Goal: Transaction & Acquisition: Purchase product/service

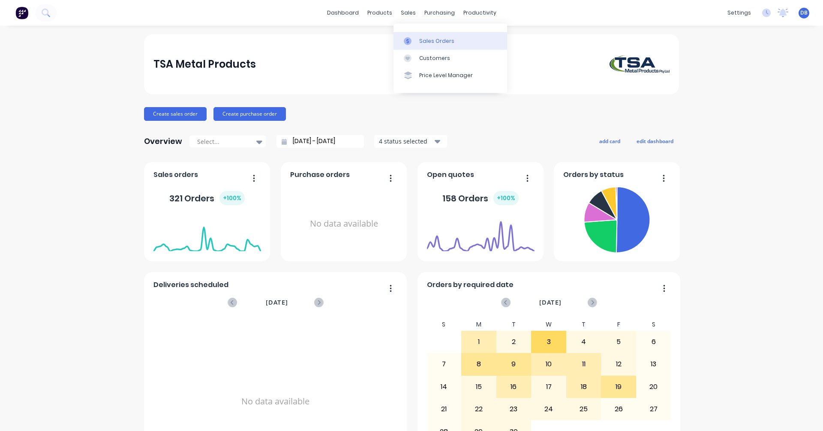
click at [421, 43] on div "Sales Orders" at bounding box center [436, 41] width 35 height 8
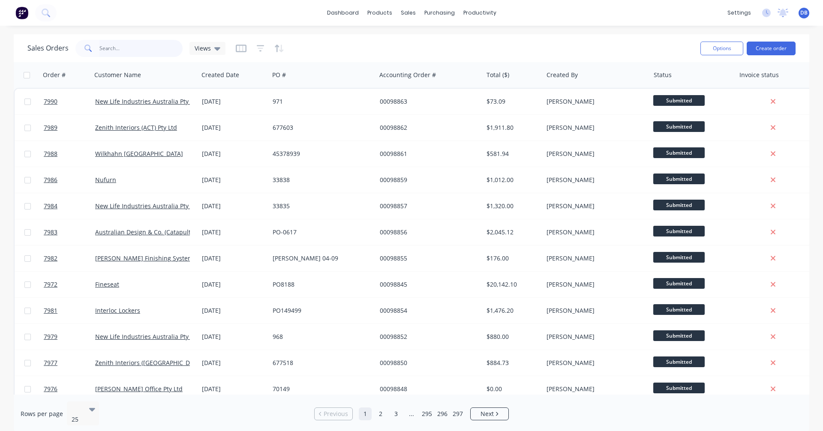
click at [105, 50] on input "text" at bounding box center [141, 48] width 84 height 17
type input "97834"
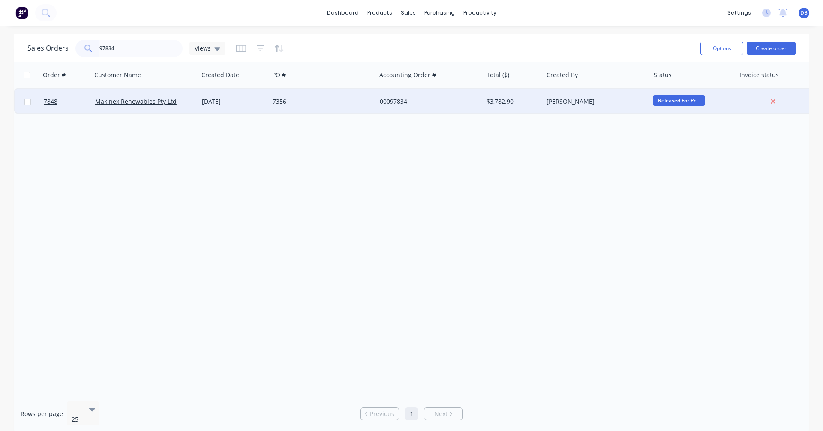
click at [231, 100] on div "[DATE]" at bounding box center [234, 101] width 64 height 9
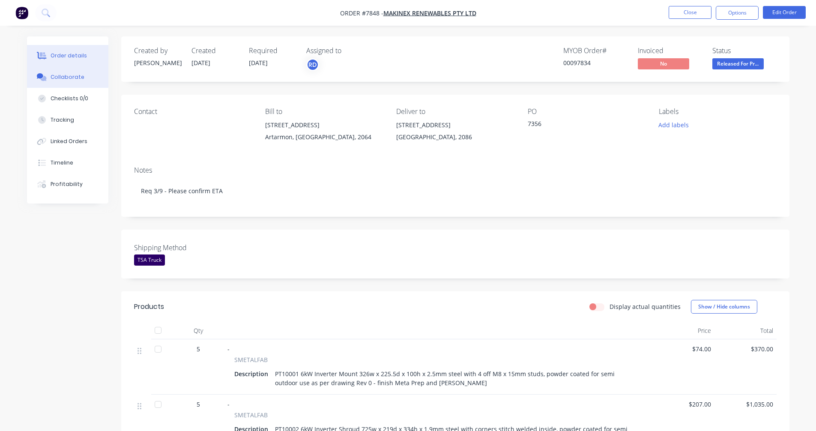
click at [62, 82] on button "Collaborate" at bounding box center [67, 76] width 81 height 21
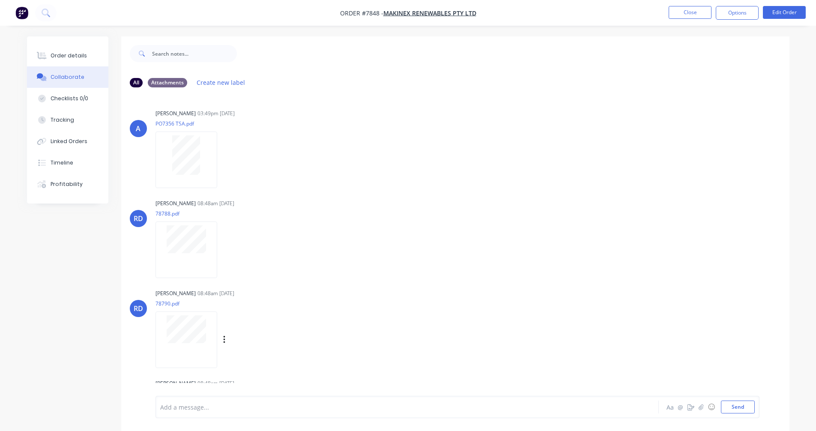
scroll to position [66, 0]
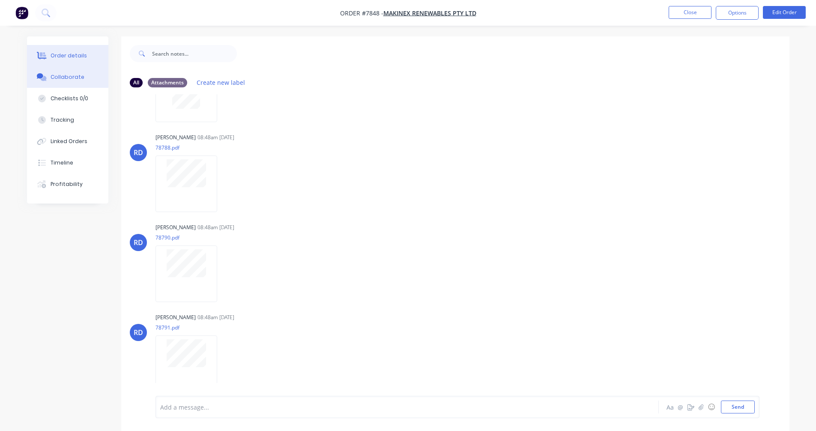
click at [78, 59] on div "Order details" at bounding box center [69, 56] width 36 height 8
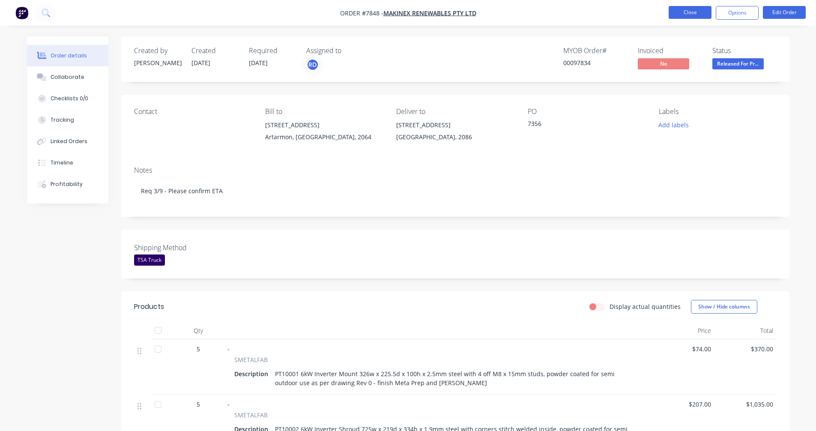
click at [684, 15] on button "Close" at bounding box center [690, 12] width 43 height 13
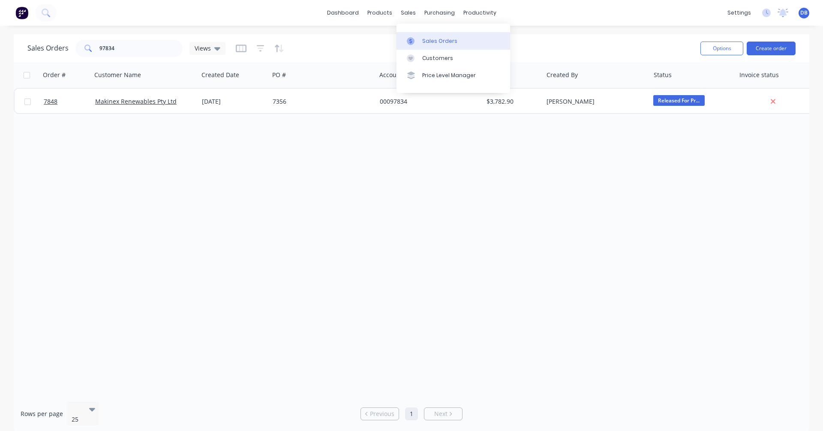
click at [431, 42] on div "Sales Orders" at bounding box center [439, 41] width 35 height 8
drag, startPoint x: 126, startPoint y: 48, endPoint x: 62, endPoint y: 49, distance: 63.4
click at [62, 49] on div "Sales Orders 97834 Views" at bounding box center [126, 48] width 198 height 17
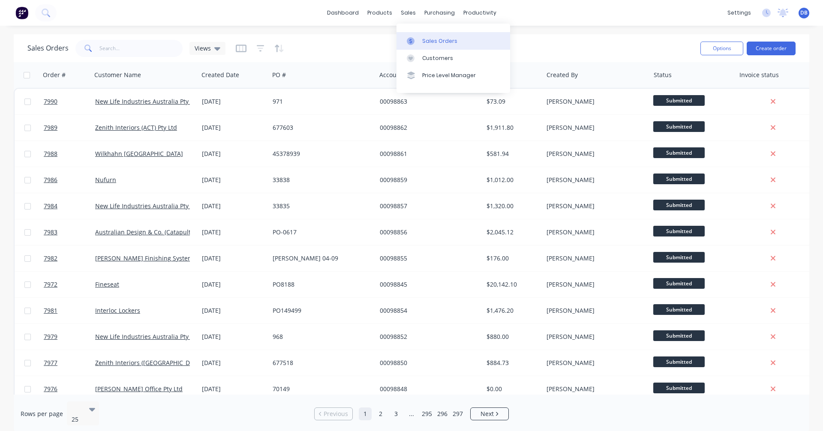
click at [429, 41] on div "Sales Orders" at bounding box center [439, 41] width 35 height 8
click at [766, 46] on button "Create order" at bounding box center [771, 49] width 49 height 14
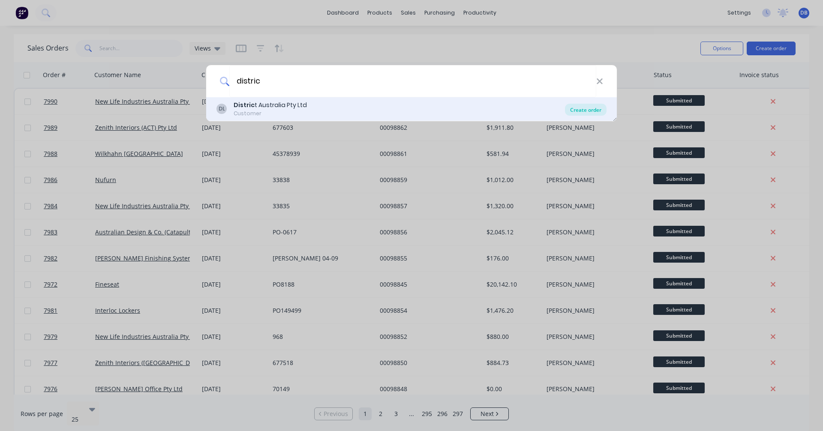
type input "distric"
click at [586, 110] on div "Create order" at bounding box center [586, 110] width 42 height 12
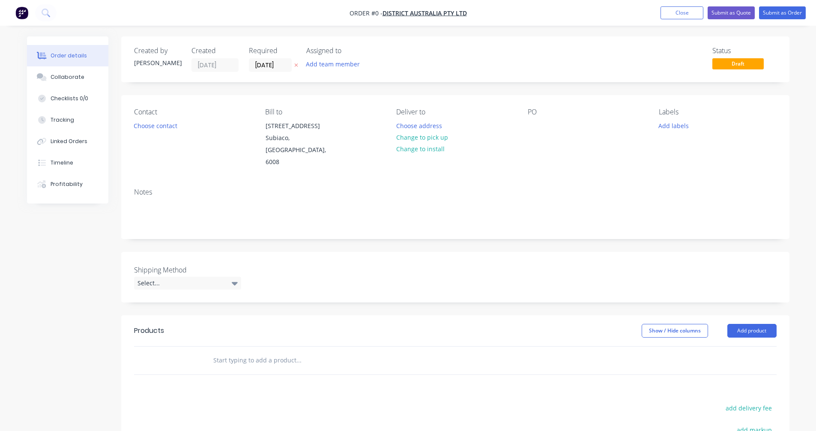
click at [240, 352] on input "text" at bounding box center [298, 360] width 171 height 17
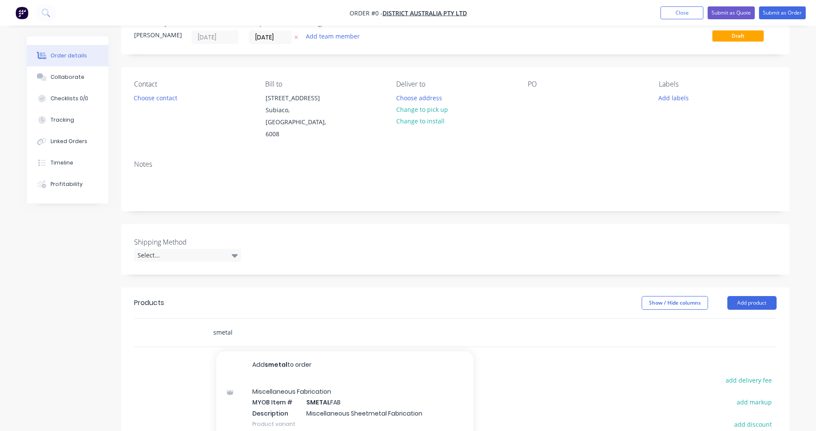
scroll to position [43, 0]
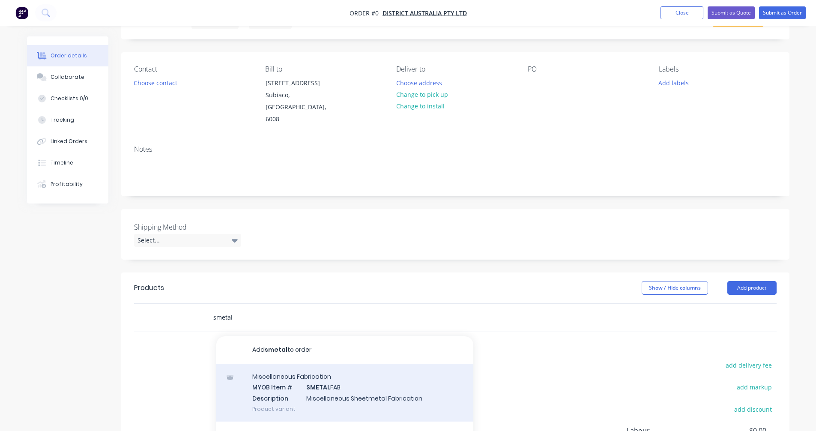
type input "smetal"
click at [305, 375] on div "Miscellaneous Fabrication MYOB Item # SMETAL FAB Description Miscellaneous Shee…" at bounding box center [344, 393] width 257 height 58
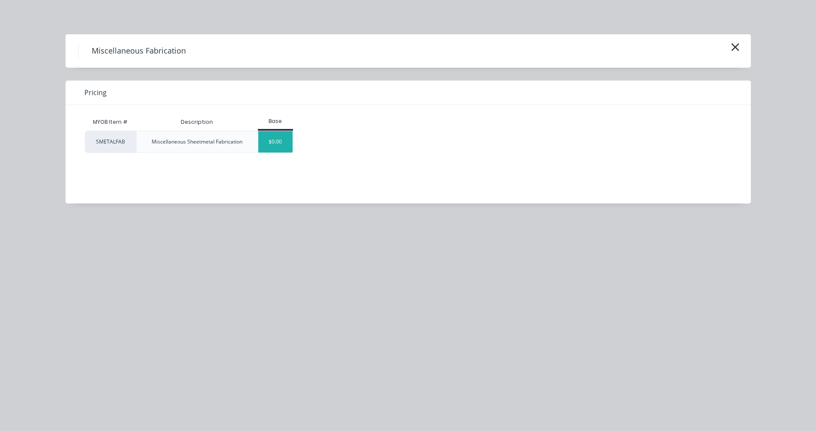
click at [262, 141] on div "$0.00" at bounding box center [275, 141] width 35 height 21
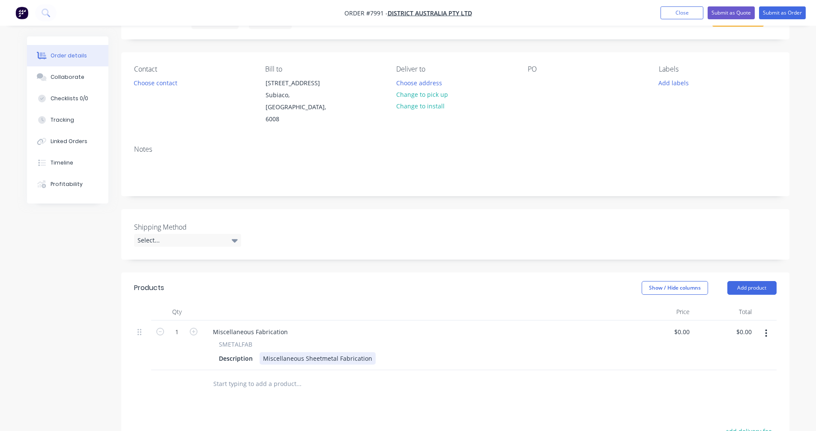
click at [308, 356] on div "Miscellaneous Fabrication SMETALFAB Description Miscellaneous Sheetmetal Fabric…" at bounding box center [417, 346] width 429 height 50
drag, startPoint x: 372, startPoint y: 347, endPoint x: 361, endPoint y: 346, distance: 10.8
click at [361, 352] on div "Description Miscellaneous Sheetmetal Fabrication" at bounding box center [415, 358] width 399 height 12
click at [369, 352] on div "Miscellaneous Sheetmetal Fabrication" at bounding box center [318, 358] width 116 height 12
drag, startPoint x: 370, startPoint y: 347, endPoint x: 243, endPoint y: 345, distance: 126.9
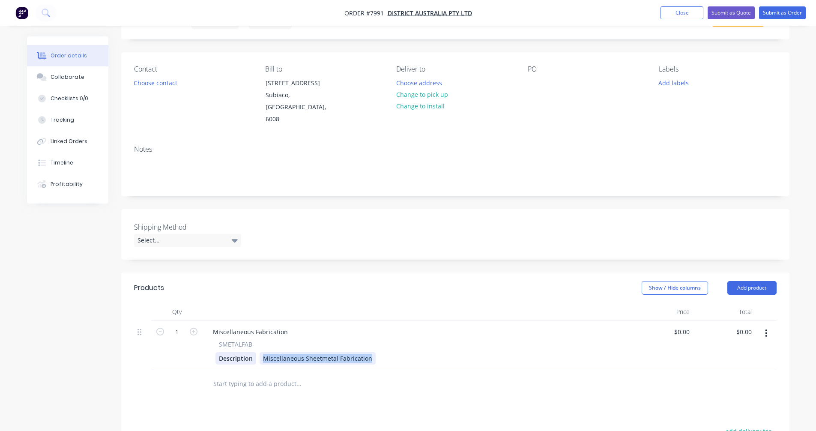
click at [243, 352] on div "Description Miscellaneous Sheetmetal Fabrication" at bounding box center [415, 358] width 399 height 12
click at [296, 352] on div "Static Beam" at bounding box center [280, 358] width 41 height 12
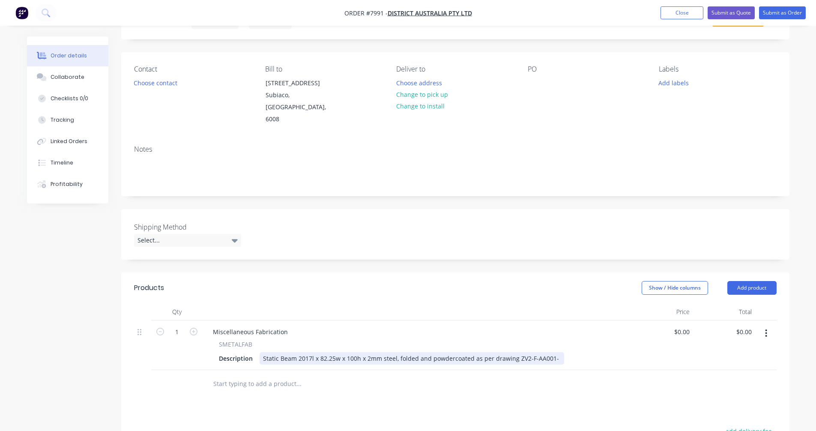
click at [551, 352] on div "Static Beam 2017l x 82.25w x 100h x 2mm steel, folded and powdercoated as per d…" at bounding box center [412, 358] width 305 height 12
type input "0"
click at [192, 328] on icon "button" at bounding box center [194, 332] width 8 height 8
type input "2"
type input "$0.00"
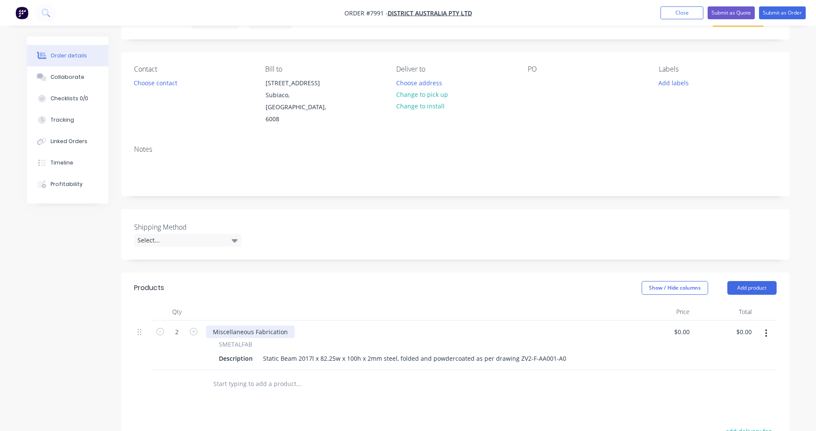
click at [260, 326] on div "Miscellaneous Fabrication" at bounding box center [250, 332] width 89 height 12
drag, startPoint x: 285, startPoint y: 322, endPoint x: 210, endPoint y: 322, distance: 74.6
click at [210, 326] on div "Miscellaneous Fabrication" at bounding box center [250, 332] width 89 height 12
click at [768, 326] on button "button" at bounding box center [766, 333] width 20 height 15
click at [742, 367] on div "Duplicate" at bounding box center [736, 373] width 66 height 12
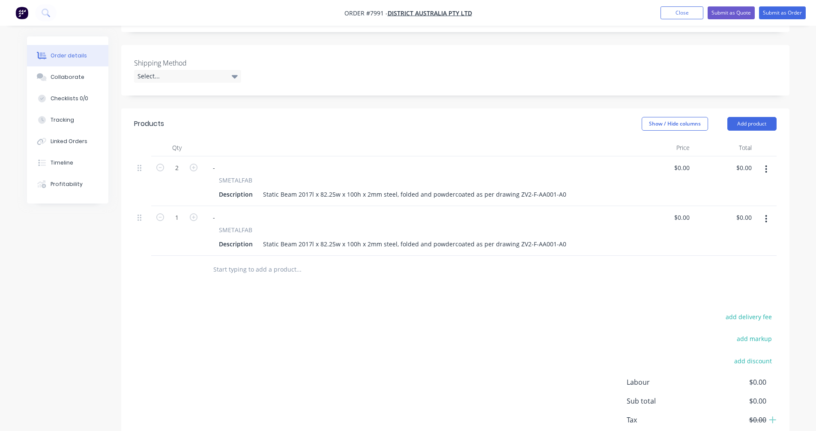
scroll to position [214, 0]
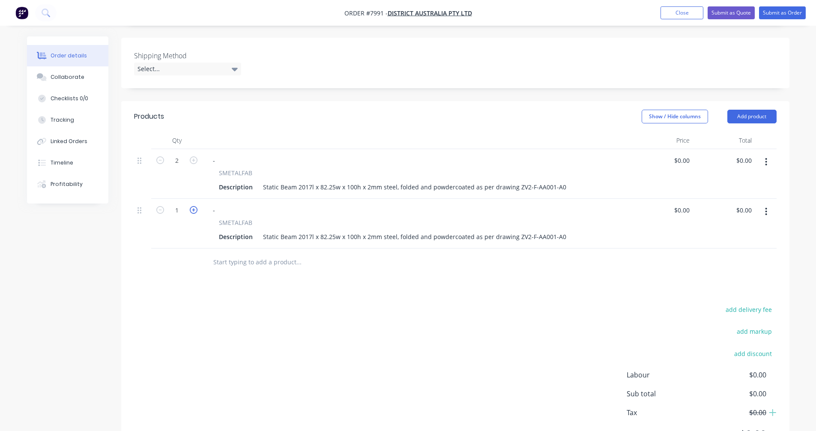
click at [192, 206] on icon "button" at bounding box center [194, 210] width 8 height 8
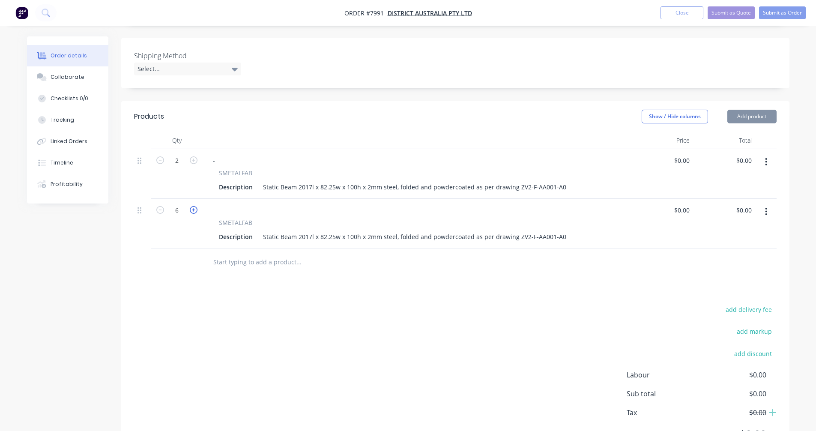
click at [192, 206] on icon "button" at bounding box center [194, 210] width 8 height 8
type input "8"
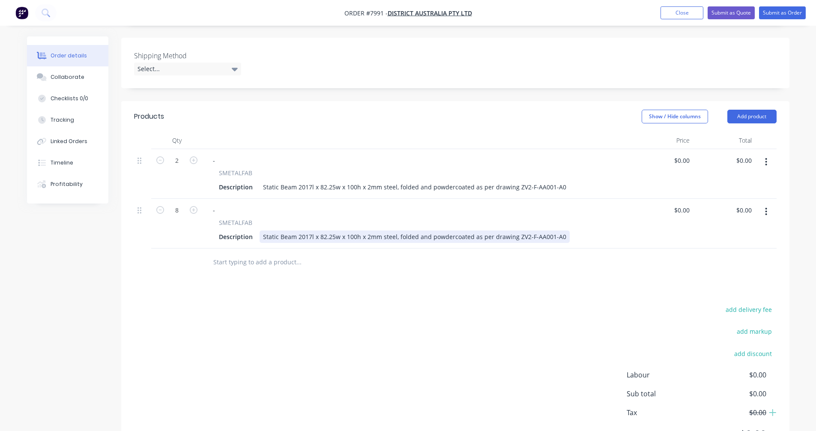
click at [305, 231] on div "Static Beam 2017l x 82.25w x 100h x 2mm steel, folded and powdercoated as per d…" at bounding box center [415, 237] width 310 height 12
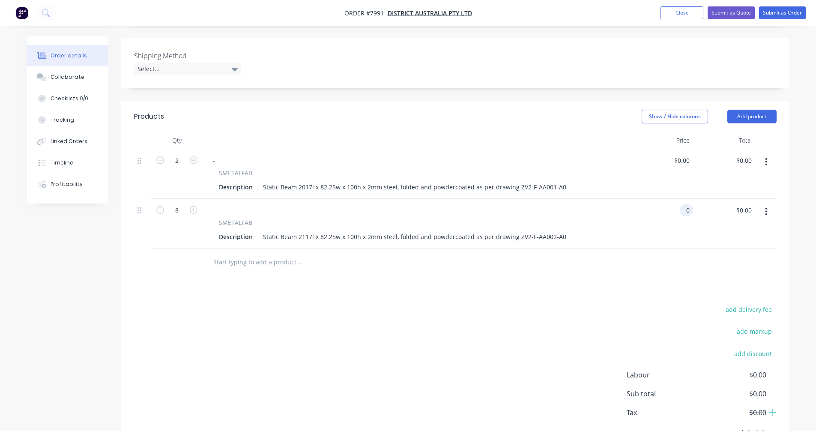
type input "$0.00"
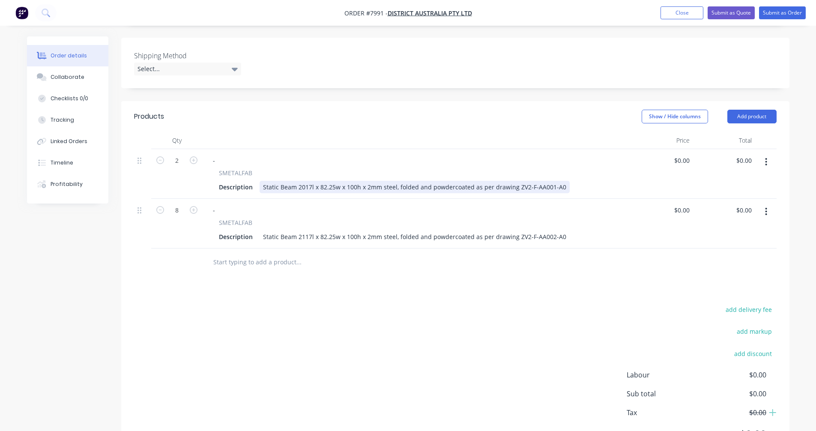
click at [390, 181] on div "Static Beam 2017l x 82.25w x 100h x 2mm steel, folded and powdercoated as per d…" at bounding box center [415, 187] width 310 height 12
type input "$136.00"
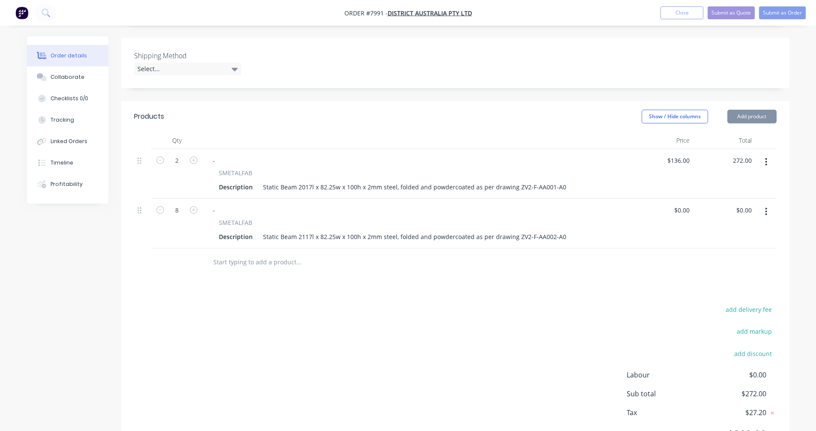
type input "$272.00"
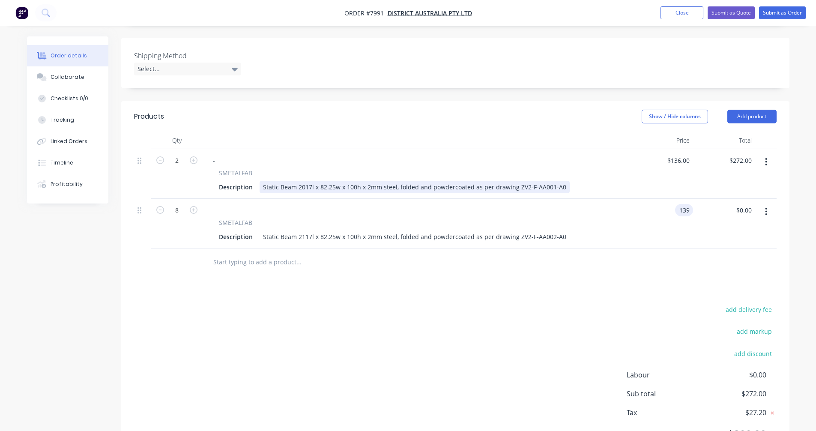
type input "$139.00"
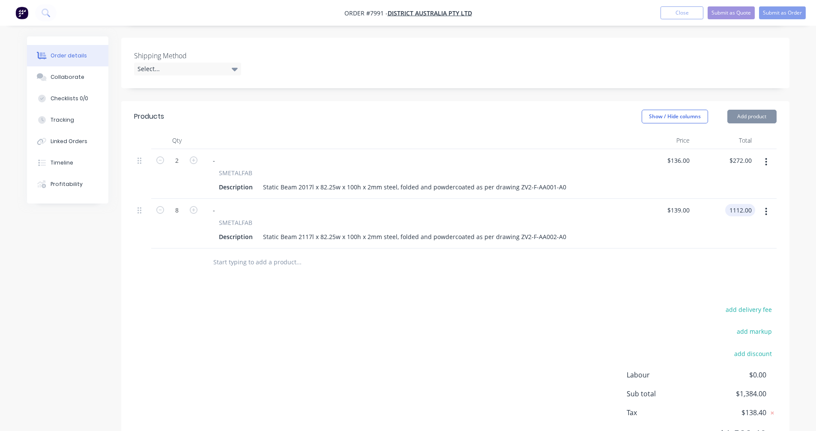
type input "$1,112.00"
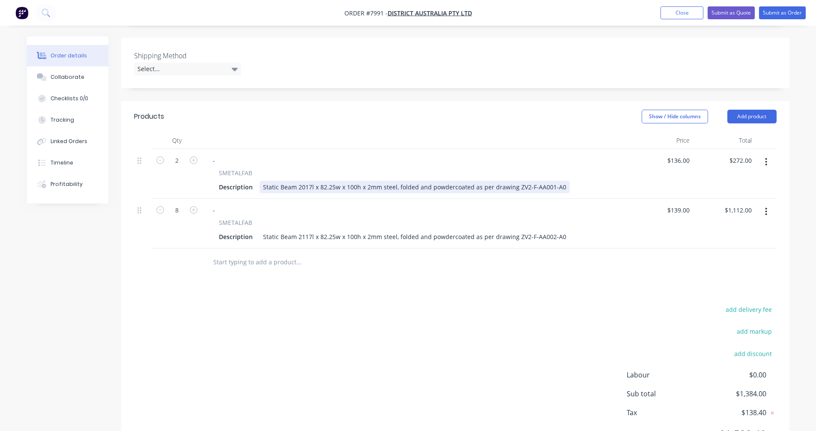
click at [365, 181] on div "Static Beam 2017l x 82.25w x 100h x 2mm steel, folded and powdercoated as per d…" at bounding box center [415, 187] width 310 height 12
type input "$133.00"
type input "$266.00"
type input "$133.00"
type input "$1,064.00"
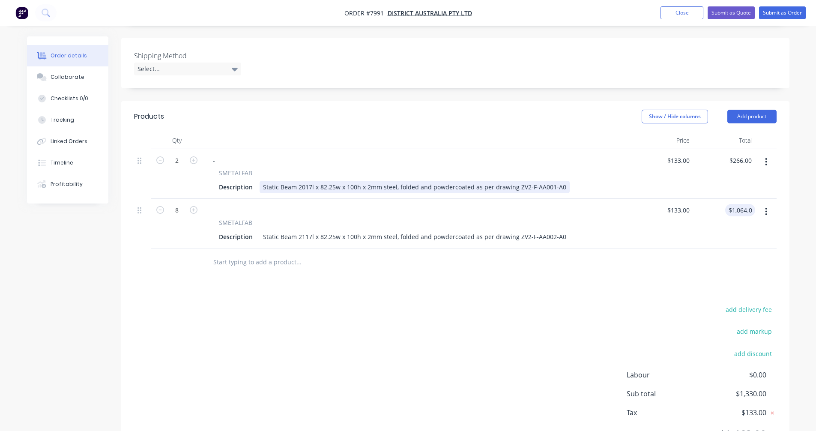
click at [434, 181] on div "Static Beam 2017l x 82.25w x 100h x 2mm steel, folded and powdercoated as per d…" at bounding box center [415, 187] width 310 height 12
type input "$130.00"
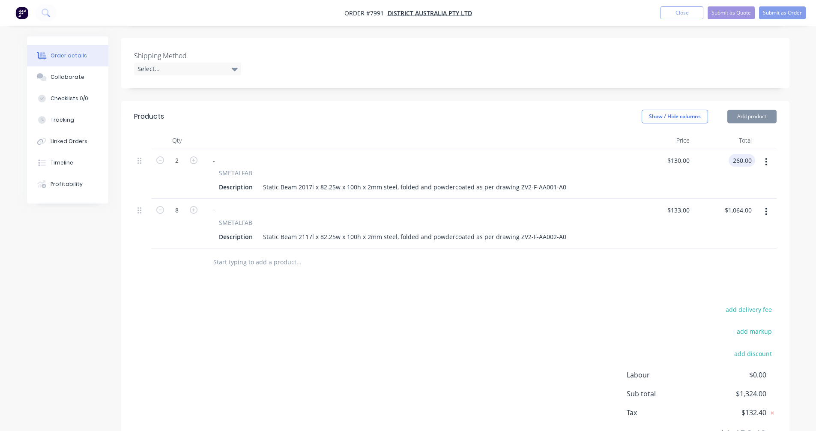
type input "$260.00"
click at [250, 254] on input "text" at bounding box center [298, 262] width 171 height 17
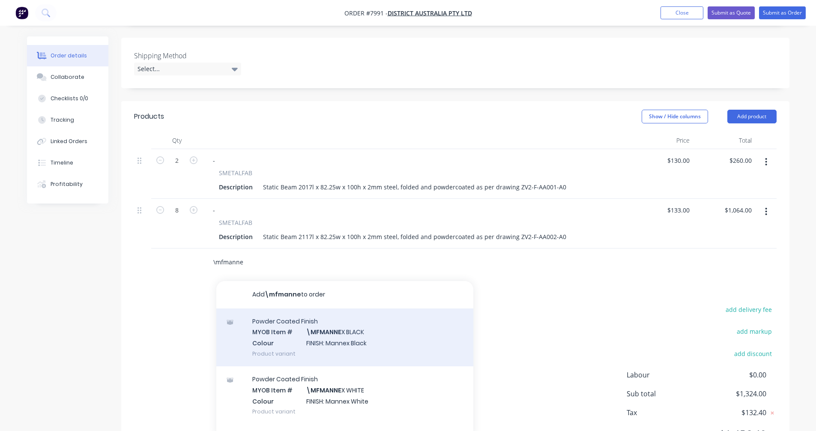
type input "\mfmanne"
click at [318, 325] on div "Powder Coated Finish MYOB Item # \MFMANNE X BLACK Colour FINISH: Mannex Black P…" at bounding box center [344, 338] width 257 height 58
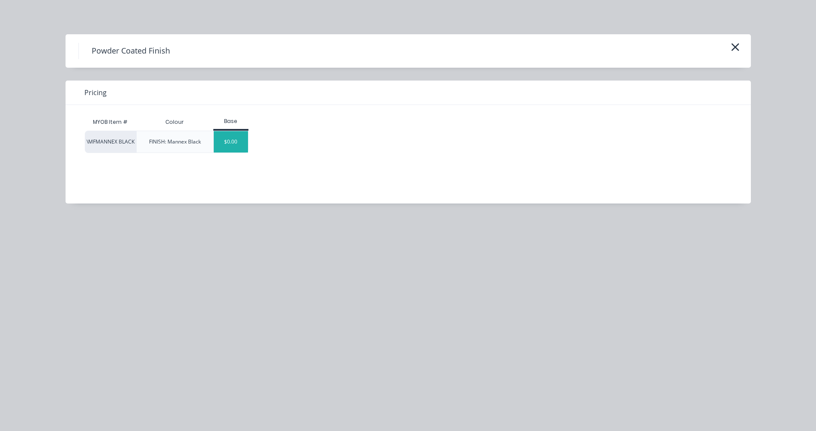
click at [234, 144] on div "$0.00" at bounding box center [231, 141] width 35 height 21
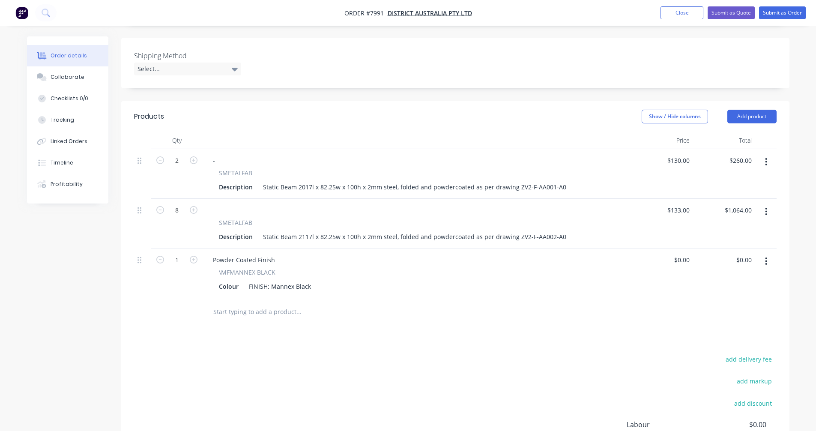
click at [239, 303] on input "text" at bounding box center [298, 311] width 171 height 17
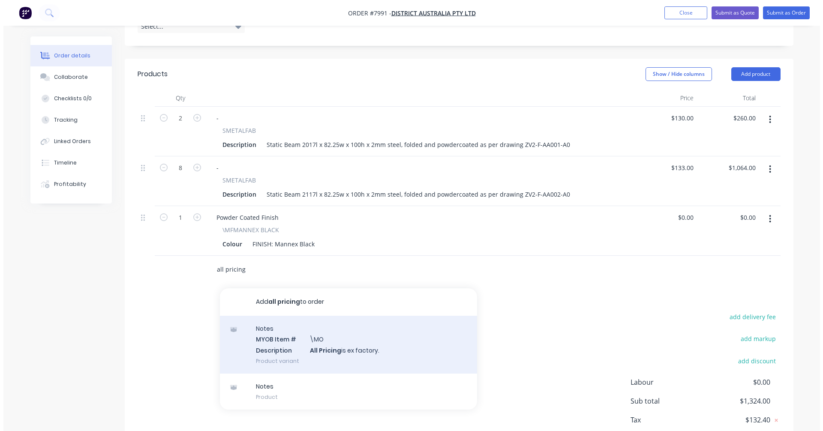
scroll to position [257, 0]
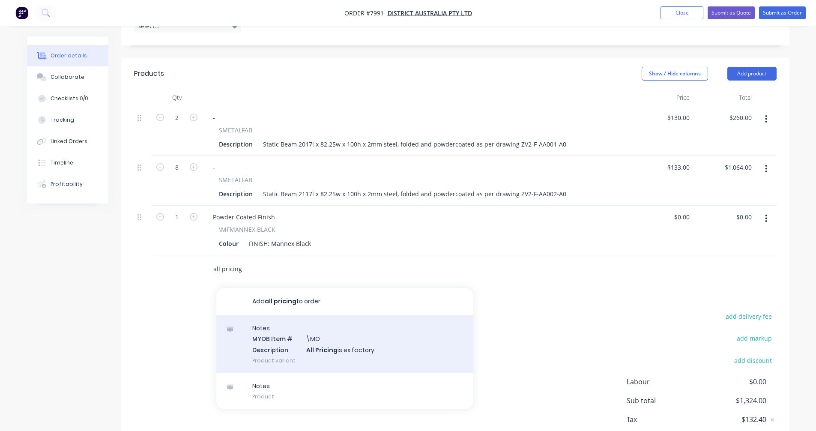
type input "all pricing"
click at [320, 333] on div "Notes MYOB Item # \MO Description All Pricing is ex factory. Product variant" at bounding box center [344, 344] width 257 height 58
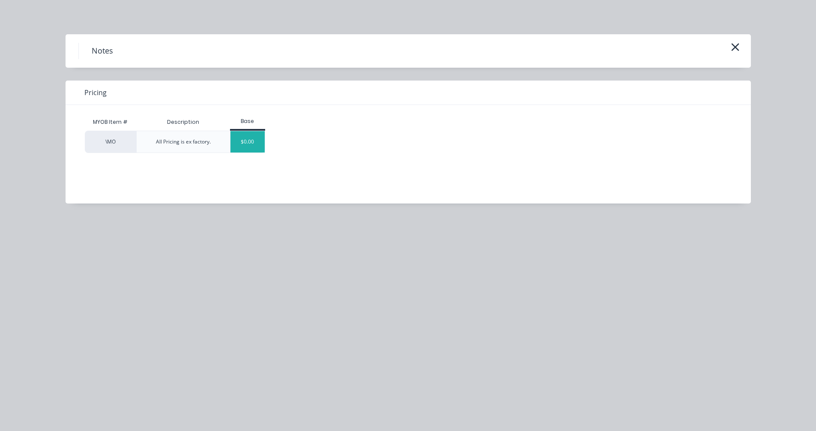
click at [251, 151] on div "$0.00" at bounding box center [248, 141] width 35 height 21
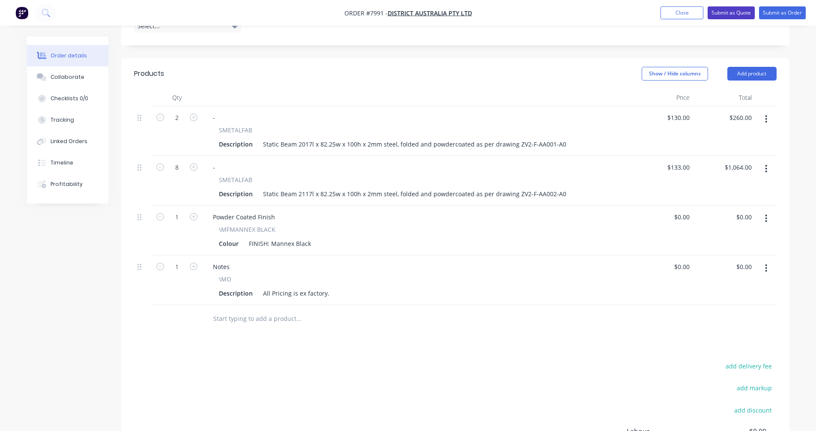
click at [728, 12] on button "Submit as Quote" at bounding box center [731, 12] width 47 height 13
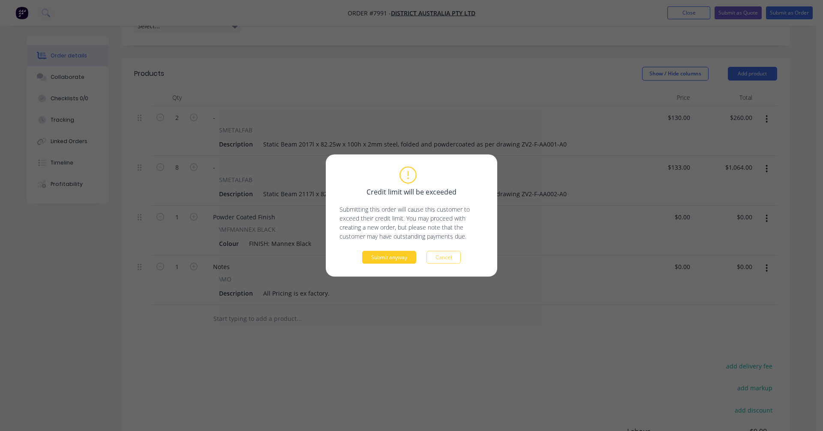
click at [386, 258] on button "Submit anyway" at bounding box center [389, 257] width 54 height 13
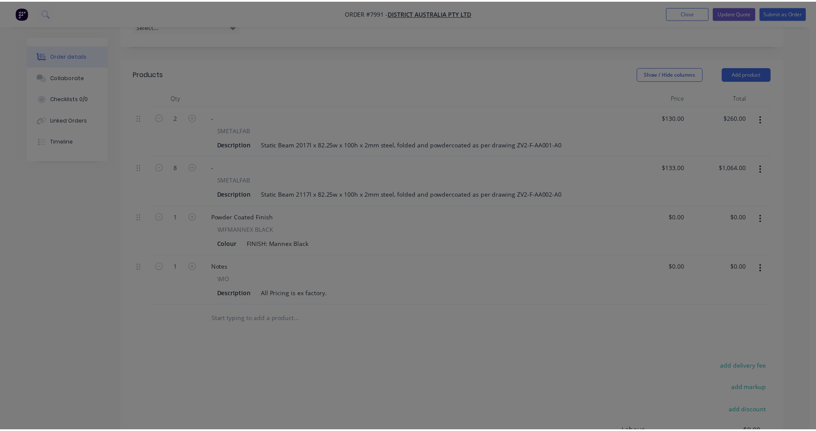
scroll to position [239, 0]
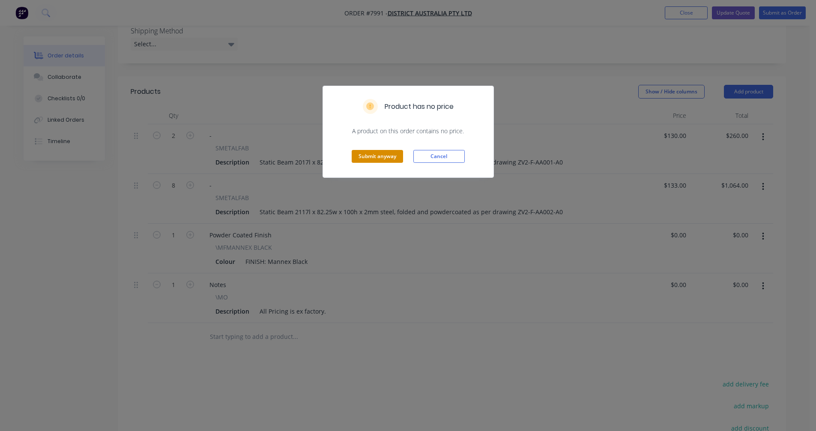
click at [374, 156] on button "Submit anyway" at bounding box center [377, 156] width 51 height 13
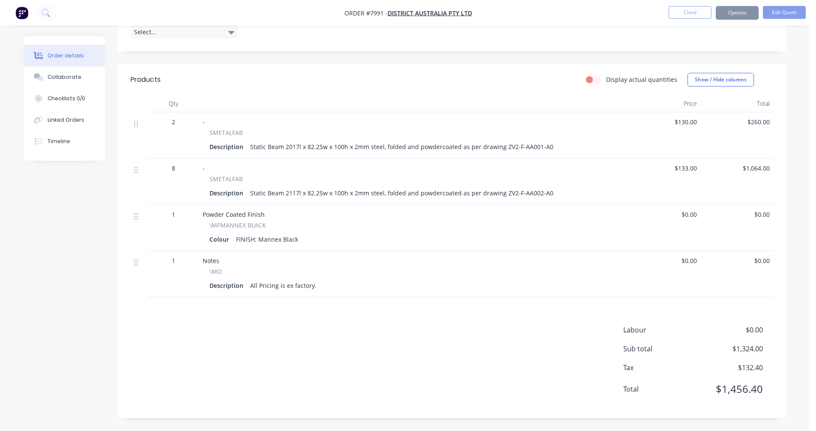
scroll to position [229, 0]
click at [780, 15] on button "Edit Quote" at bounding box center [784, 12] width 43 height 13
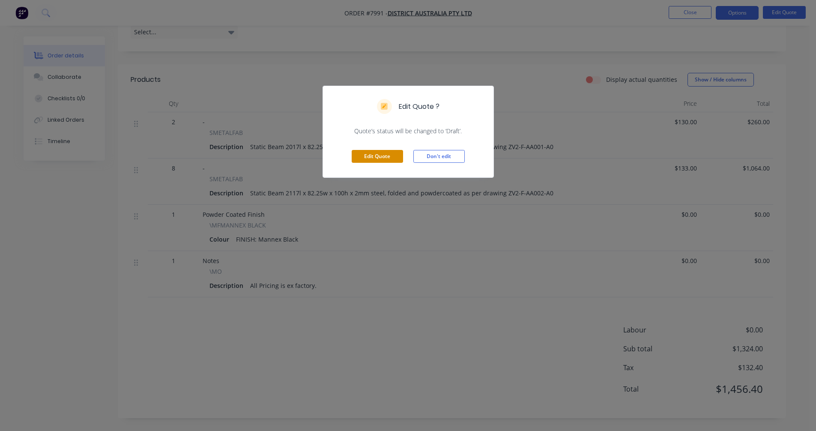
click at [384, 154] on button "Edit Quote" at bounding box center [377, 156] width 51 height 13
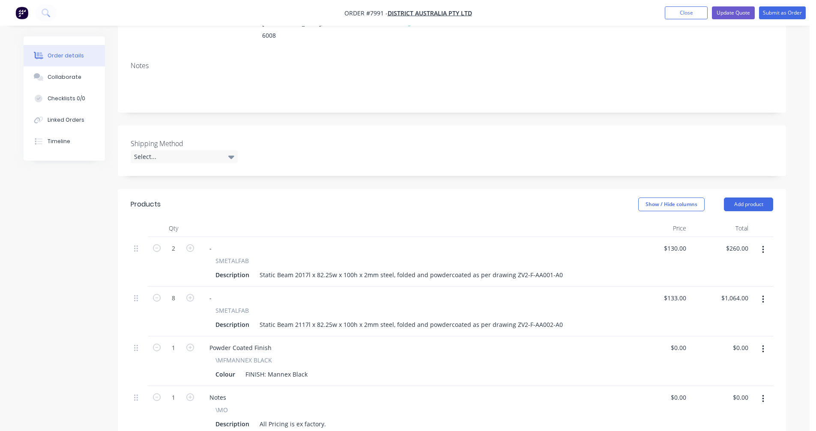
scroll to position [129, 0]
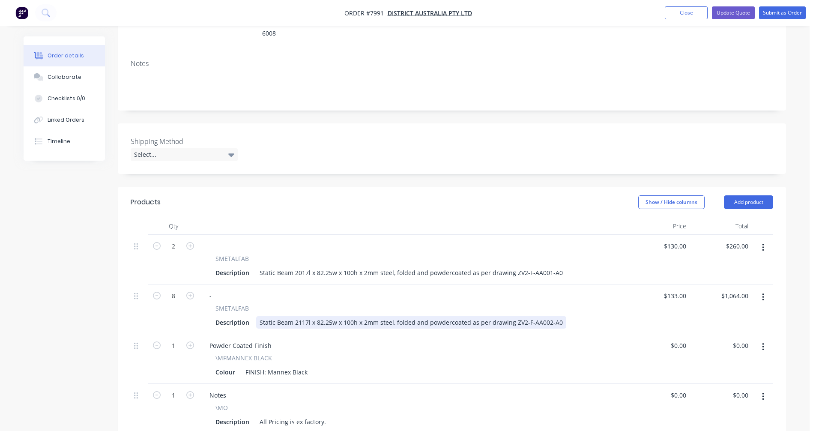
click at [300, 316] on div "Static Beam 2117l x 82.25w x 100h x 2mm steel, folded and powdercoated as per d…" at bounding box center [411, 322] width 310 height 12
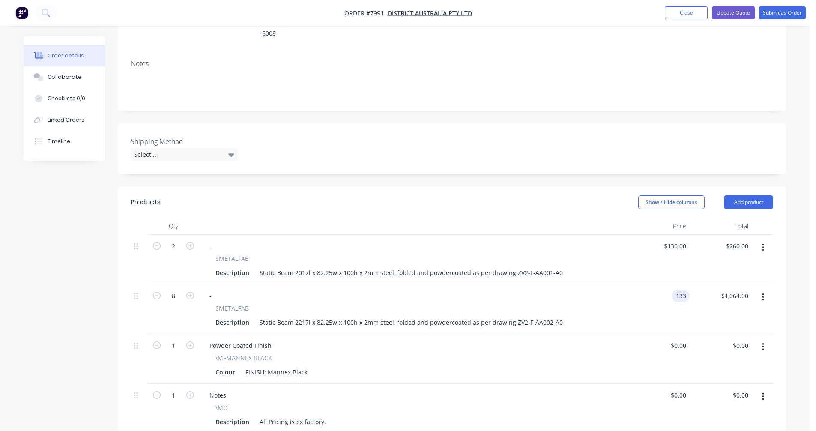
type input "$133.00"
type input "$1,064.00"
click at [731, 13] on button "Update Quote" at bounding box center [733, 12] width 43 height 13
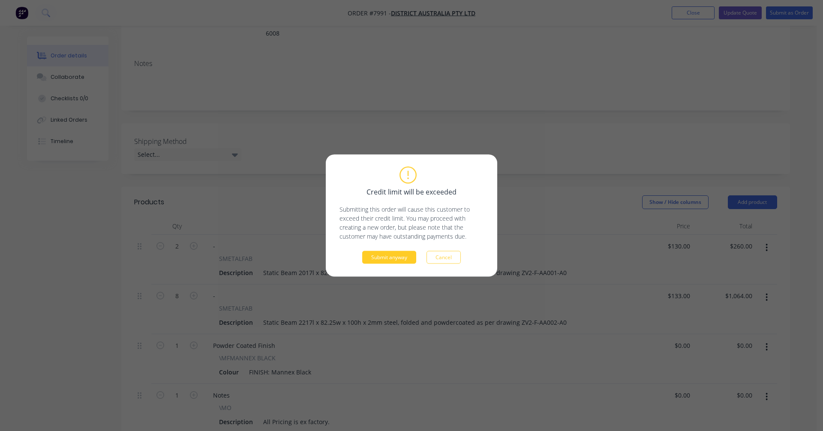
click at [396, 258] on button "Submit anyway" at bounding box center [389, 257] width 54 height 13
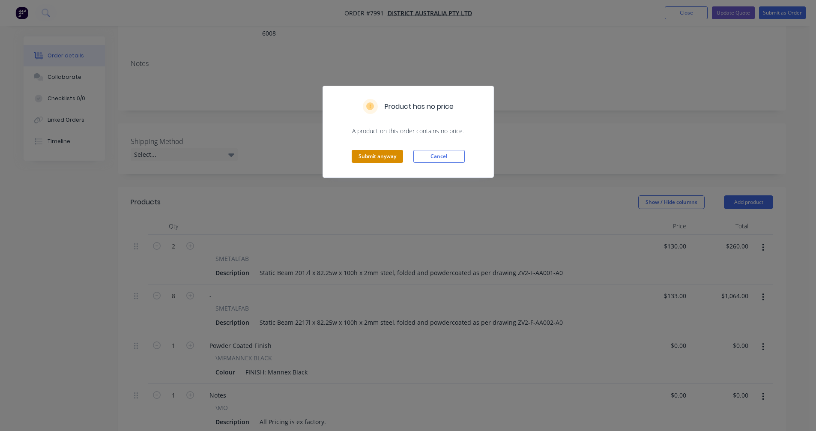
click at [382, 158] on button "Submit anyway" at bounding box center [377, 156] width 51 height 13
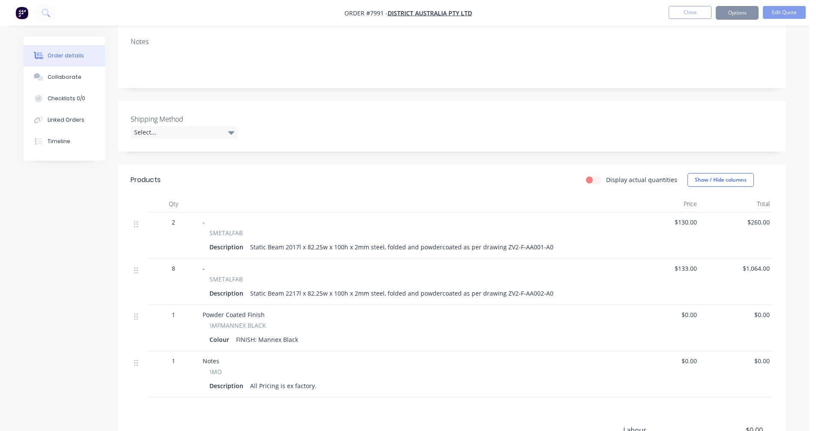
scroll to position [128, 0]
click at [738, 10] on button "Options" at bounding box center [737, 13] width 43 height 14
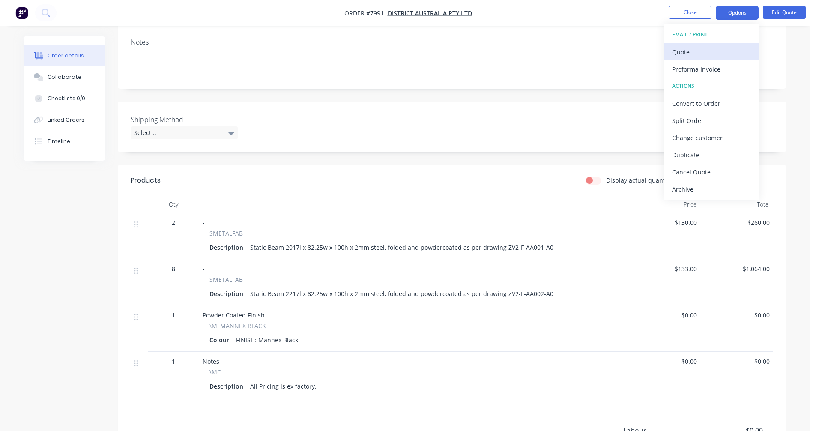
click at [690, 56] on div "Quote" at bounding box center [711, 52] width 79 height 12
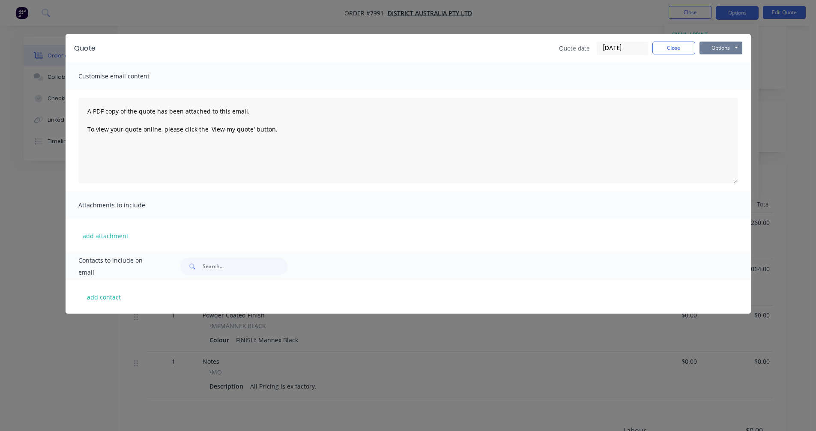
click at [717, 48] on button "Options" at bounding box center [721, 48] width 43 height 13
click at [723, 62] on button "Preview" at bounding box center [727, 63] width 55 height 14
click at [676, 48] on button "Close" at bounding box center [674, 48] width 43 height 13
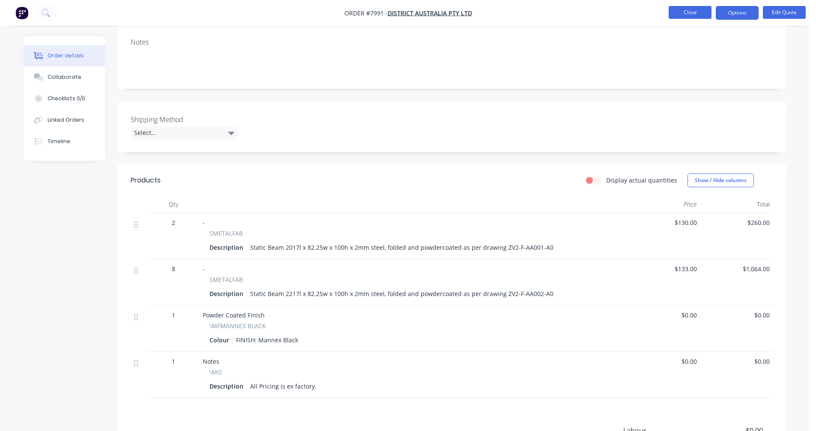
click at [687, 13] on button "Close" at bounding box center [690, 12] width 43 height 13
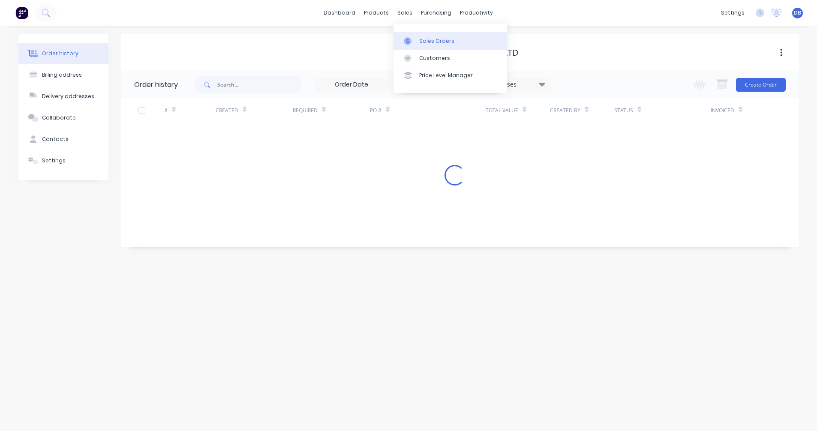
click at [415, 39] on div at bounding box center [410, 41] width 13 height 8
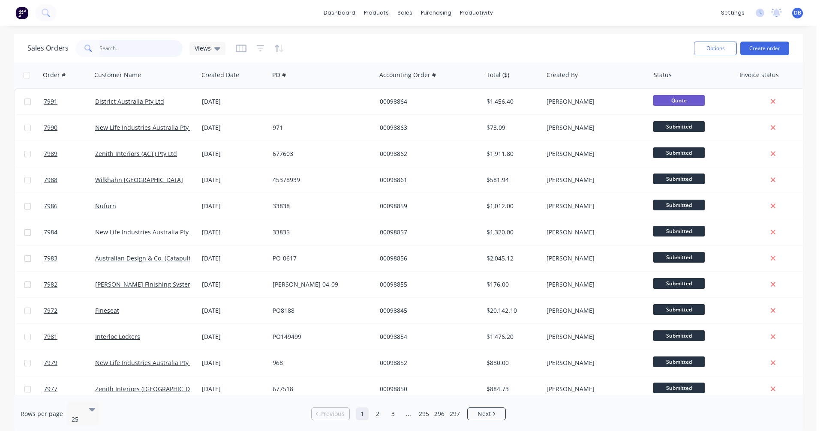
click at [112, 47] on input "text" at bounding box center [141, 48] width 84 height 17
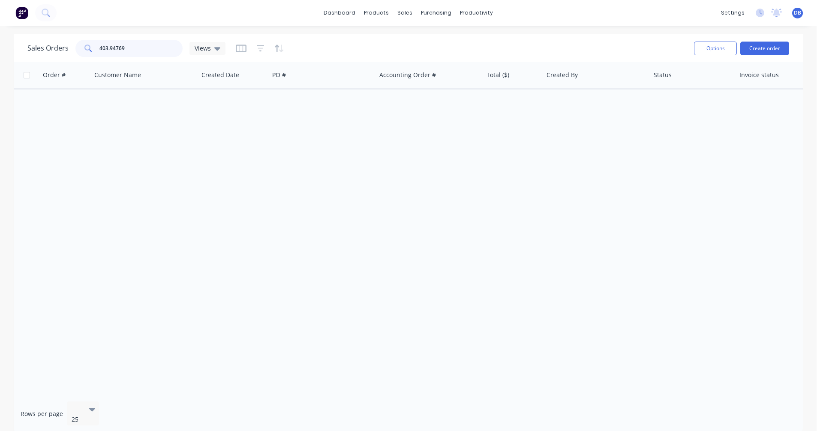
click at [109, 47] on input "403.94769" at bounding box center [141, 48] width 84 height 17
drag, startPoint x: 127, startPoint y: 48, endPoint x: 90, endPoint y: 48, distance: 36.9
click at [90, 48] on div "40394769" at bounding box center [128, 48] width 107 height 17
type input "bradford"
drag, startPoint x: 111, startPoint y: 47, endPoint x: 90, endPoint y: 47, distance: 20.6
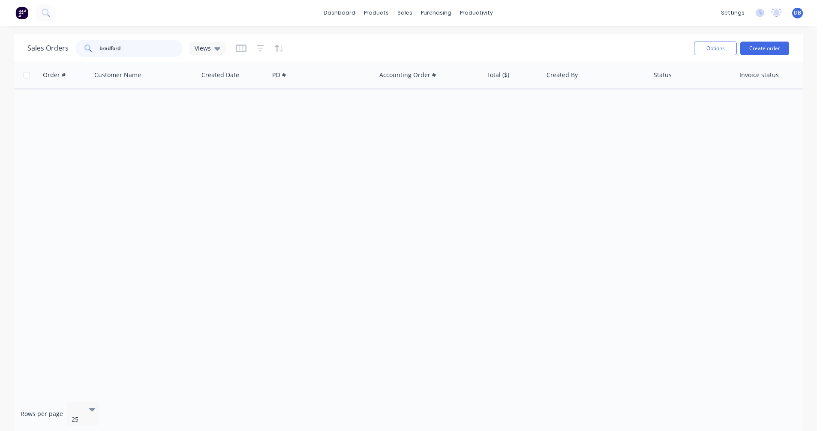
click at [90, 47] on div "bradford" at bounding box center [128, 48] width 107 height 17
type input "9"
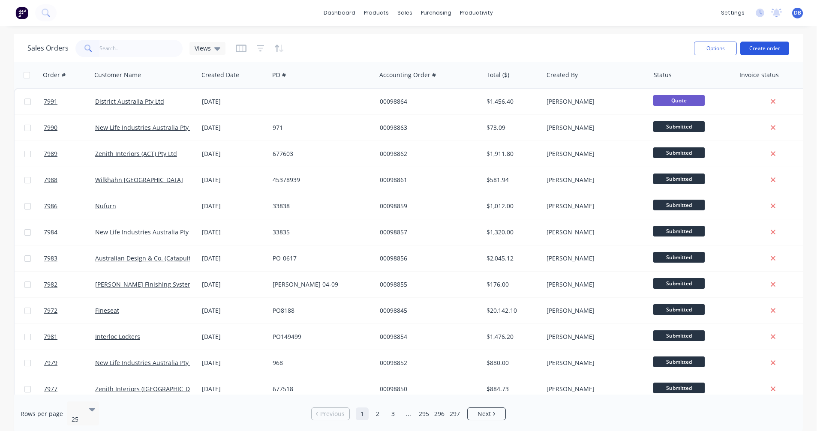
click at [763, 50] on button "Create order" at bounding box center [764, 49] width 49 height 14
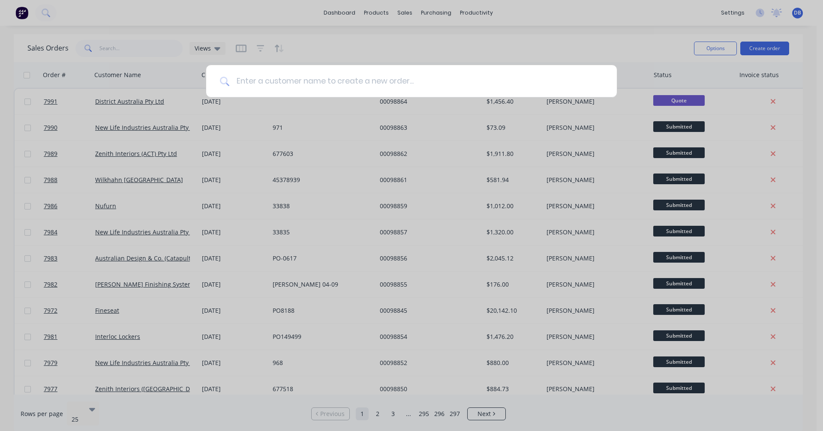
click at [251, 80] on input at bounding box center [416, 81] width 374 height 32
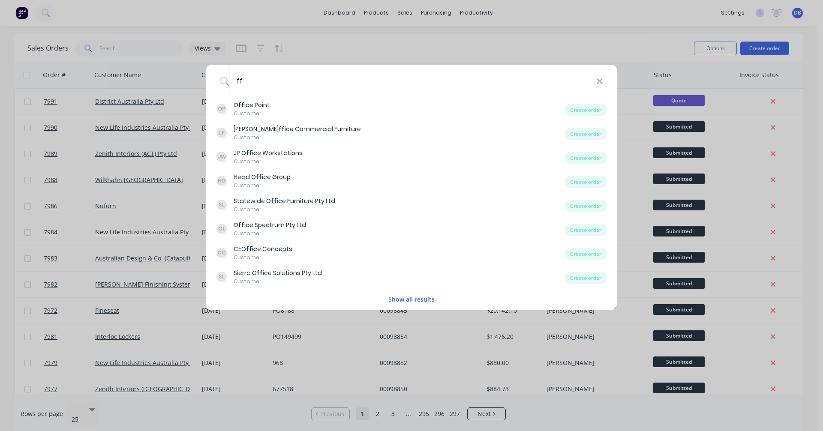
click at [401, 299] on button "Show all results" at bounding box center [411, 299] width 51 height 10
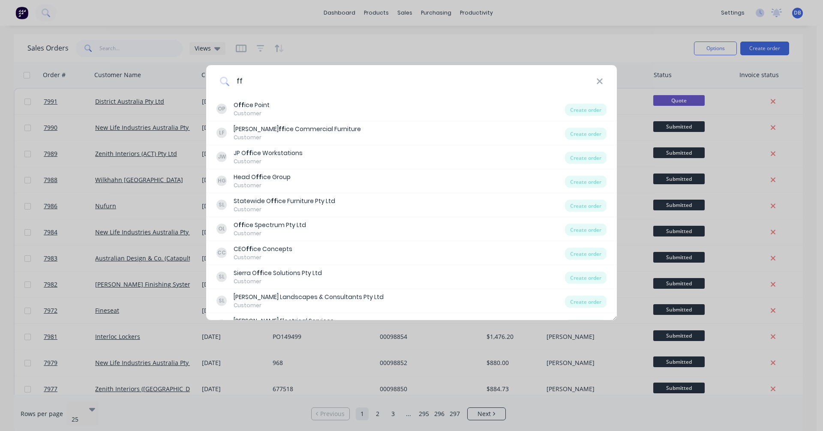
drag, startPoint x: 244, startPoint y: 79, endPoint x: 228, endPoint y: 78, distance: 15.9
click at [228, 78] on div "ff" at bounding box center [411, 81] width 411 height 32
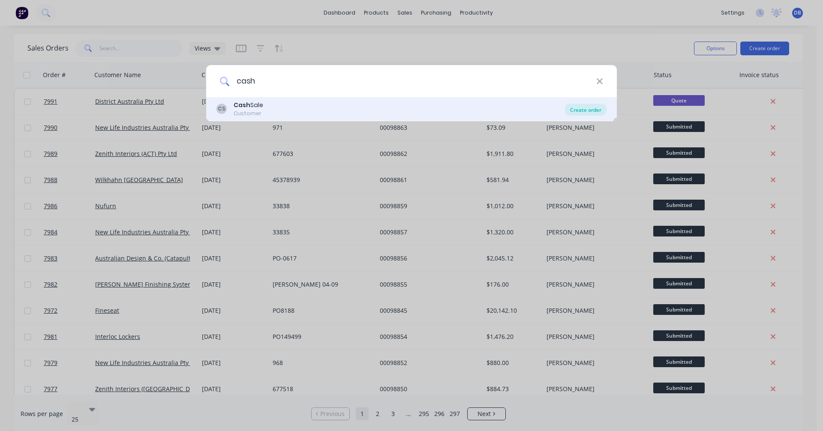
type input "cash"
click at [581, 108] on div "Create order" at bounding box center [586, 110] width 42 height 12
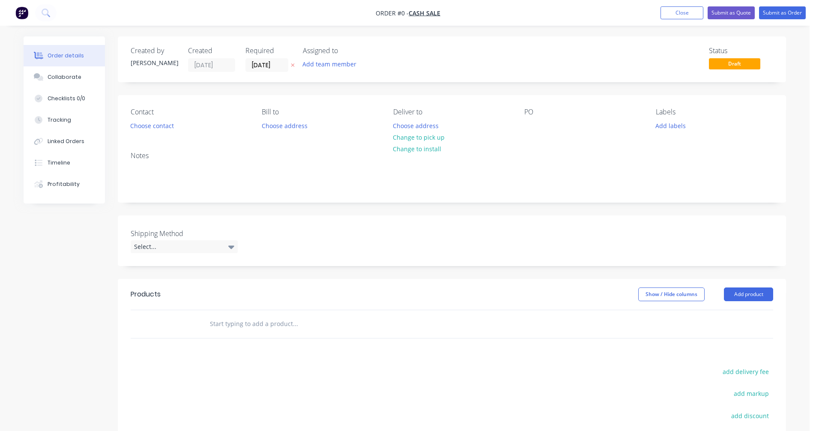
click at [233, 323] on input "text" at bounding box center [295, 323] width 171 height 17
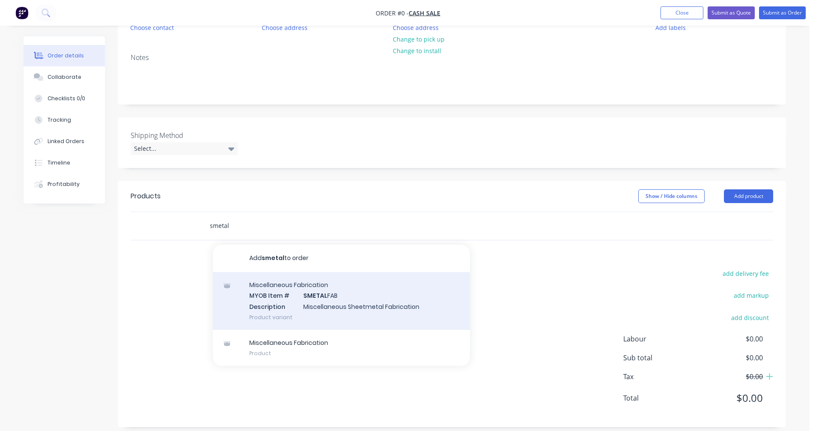
scroll to position [107, 0]
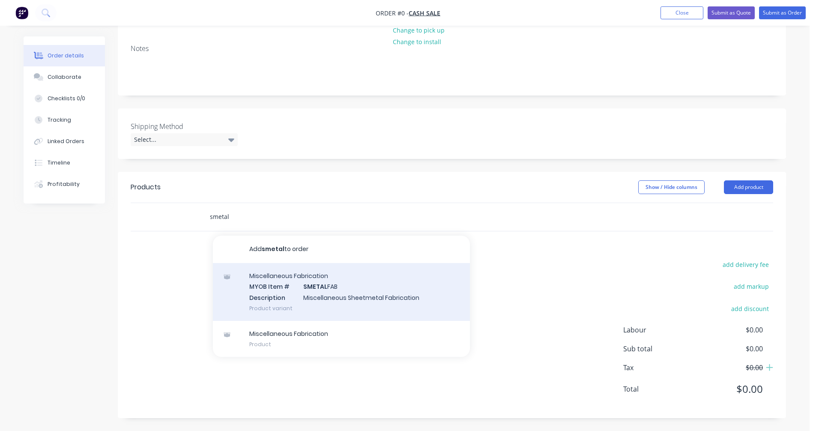
type input "smetal"
click at [340, 294] on div "Miscellaneous Fabrication MYOB Item # SMETAL FAB Description Miscellaneous Shee…" at bounding box center [341, 292] width 257 height 58
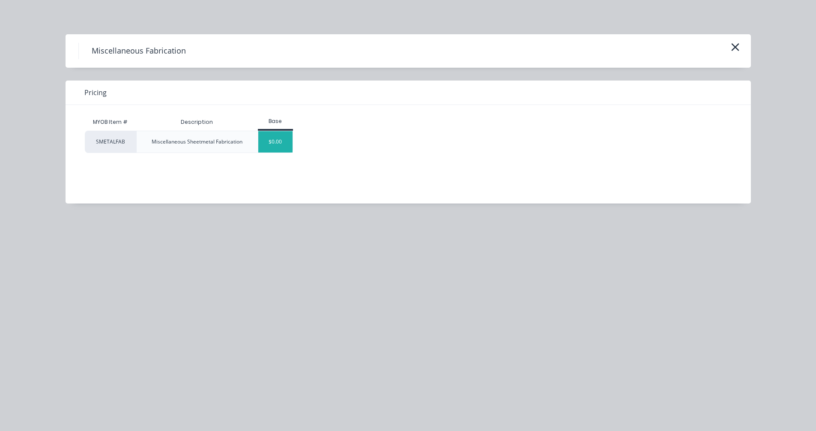
click at [280, 141] on div "$0.00" at bounding box center [275, 141] width 35 height 21
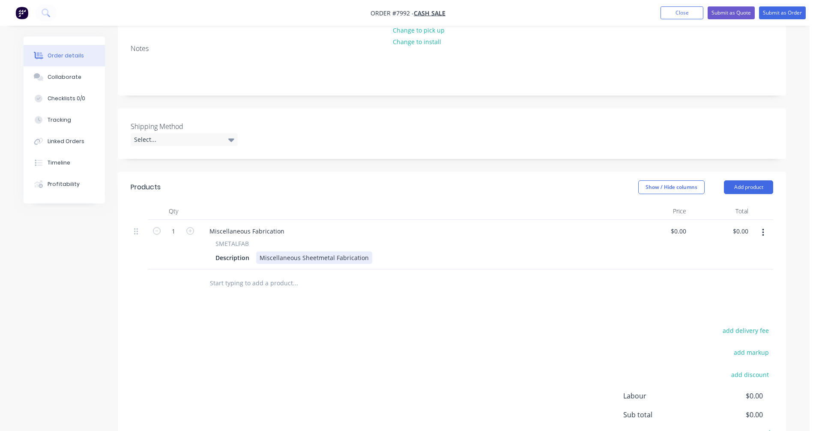
click at [360, 258] on div "Miscellaneous Sheetmetal Fabrication" at bounding box center [314, 258] width 116 height 12
drag, startPoint x: 366, startPoint y: 258, endPoint x: 246, endPoint y: 257, distance: 120.9
click at [246, 257] on div "Description Miscellaneous Sheetmetal Fabrication" at bounding box center [411, 258] width 399 height 12
click at [321, 259] on div "Custom Upper Cable Tray" at bounding box center [296, 258] width 81 height 12
drag, startPoint x: 329, startPoint y: 256, endPoint x: 333, endPoint y: 258, distance: 4.9
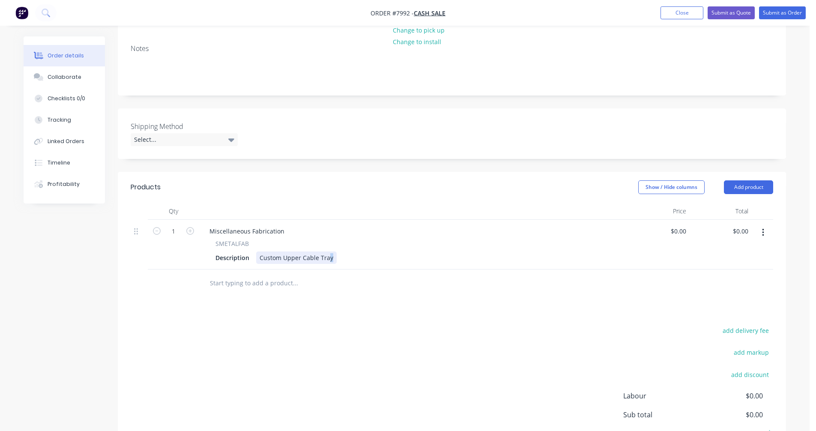
click at [330, 256] on div "Custom Upper Cable Tray" at bounding box center [296, 258] width 81 height 12
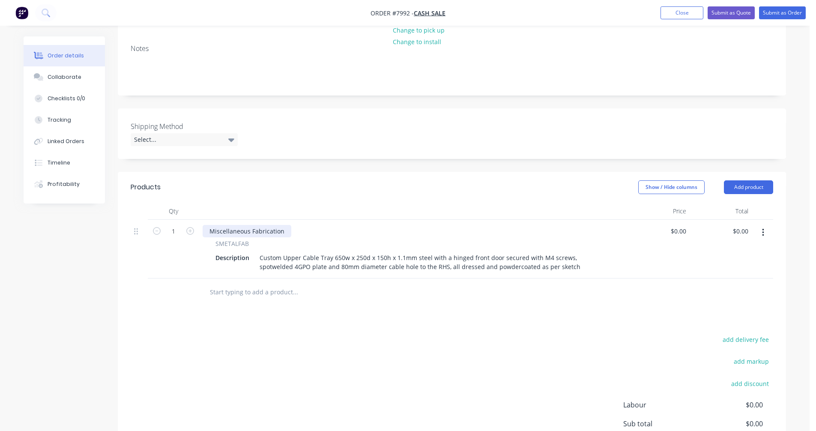
click at [259, 233] on div "Miscellaneous Fabrication" at bounding box center [247, 231] width 89 height 12
drag, startPoint x: 284, startPoint y: 230, endPoint x: 206, endPoint y: 231, distance: 78.0
click at [206, 231] on div "Miscellaneous Fabrication" at bounding box center [247, 231] width 89 height 12
type input "$0.00"
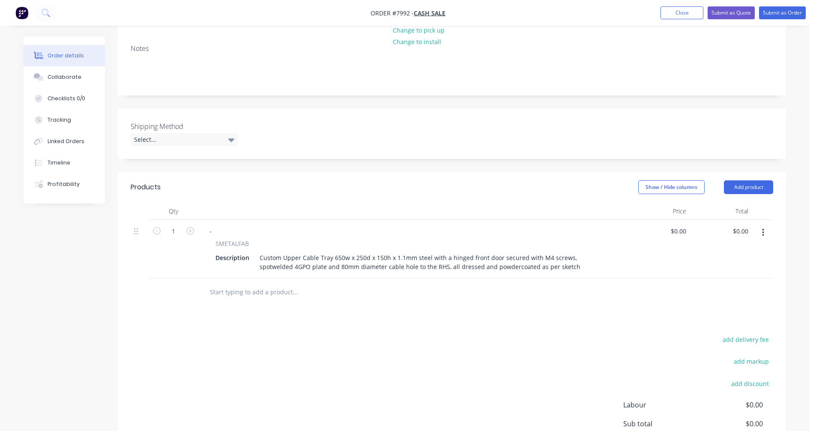
click at [764, 232] on icon "button" at bounding box center [763, 232] width 2 height 9
click at [740, 270] on div "Duplicate" at bounding box center [733, 272] width 66 height 12
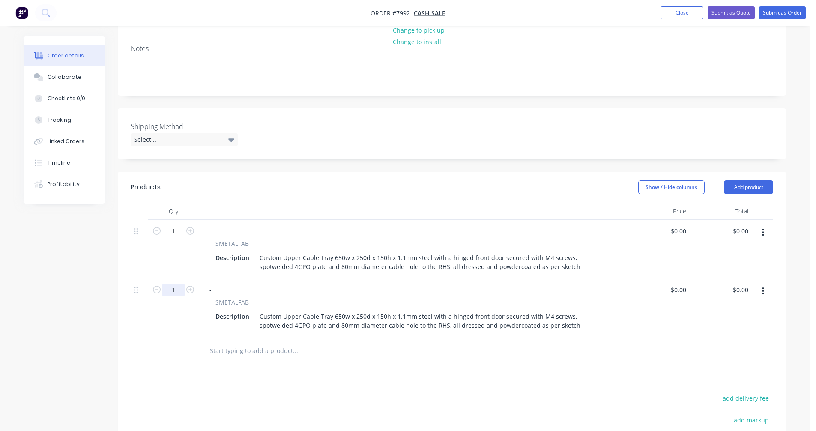
click at [178, 290] on input "1" at bounding box center [173, 290] width 22 height 13
type input "1200"
